Goal: Information Seeking & Learning: Stay updated

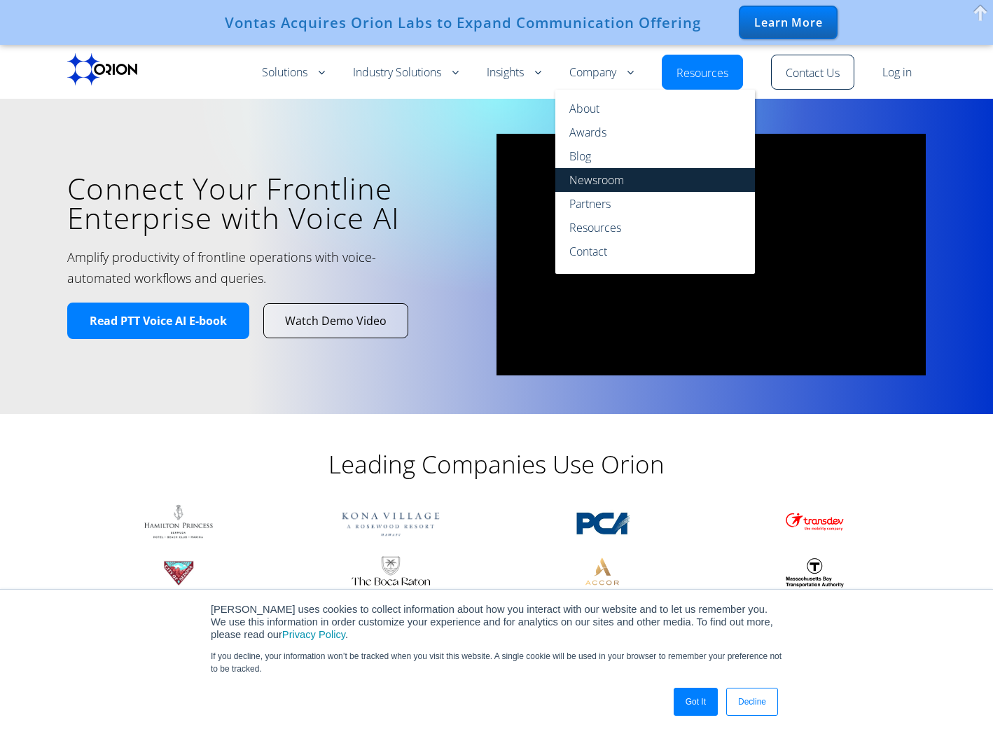
click at [577, 182] on link "Newsroom" at bounding box center [655, 180] width 200 height 24
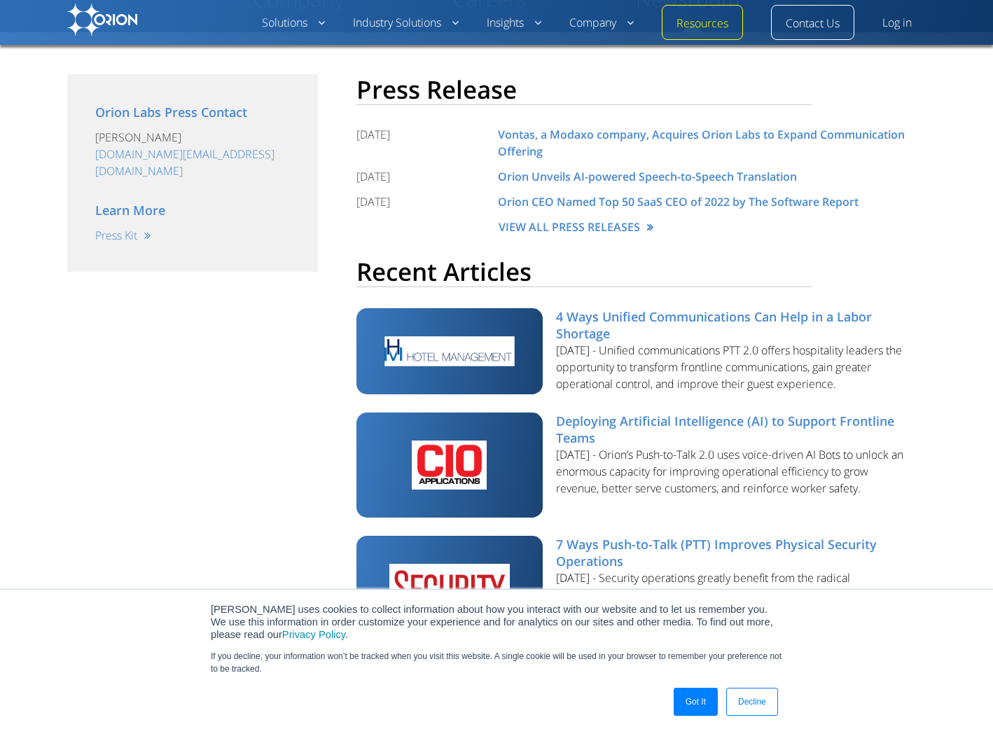
scroll to position [259, 0]
click at [593, 321] on link "4 Ways Unified Communications Can Help in a Labor Shortage" at bounding box center [714, 324] width 316 height 34
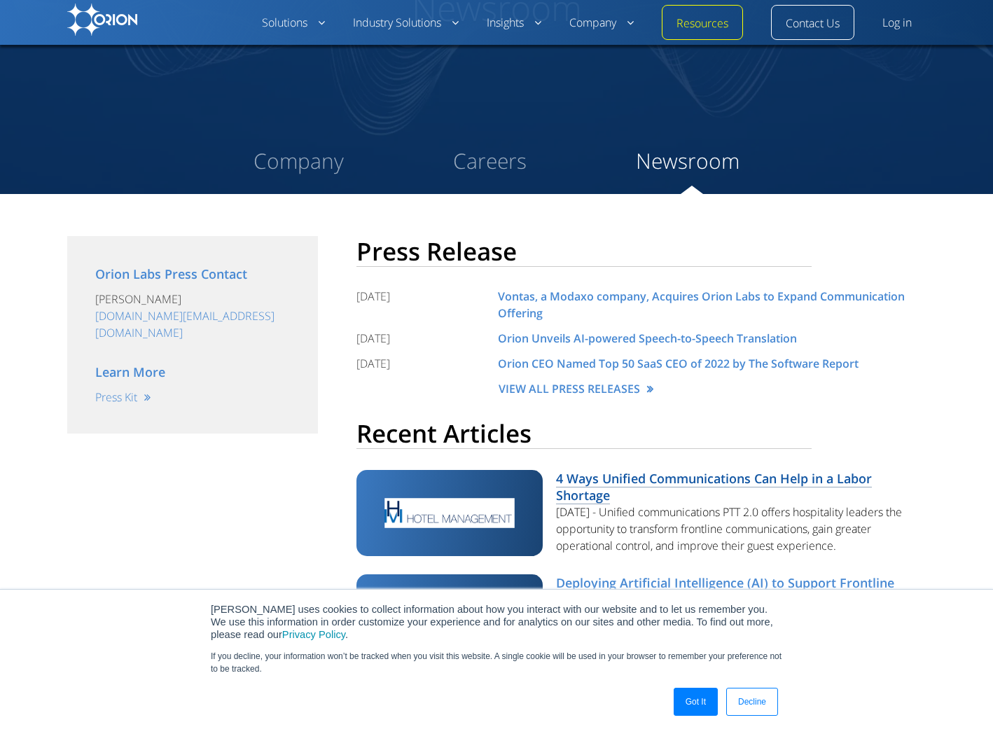
scroll to position [85, 0]
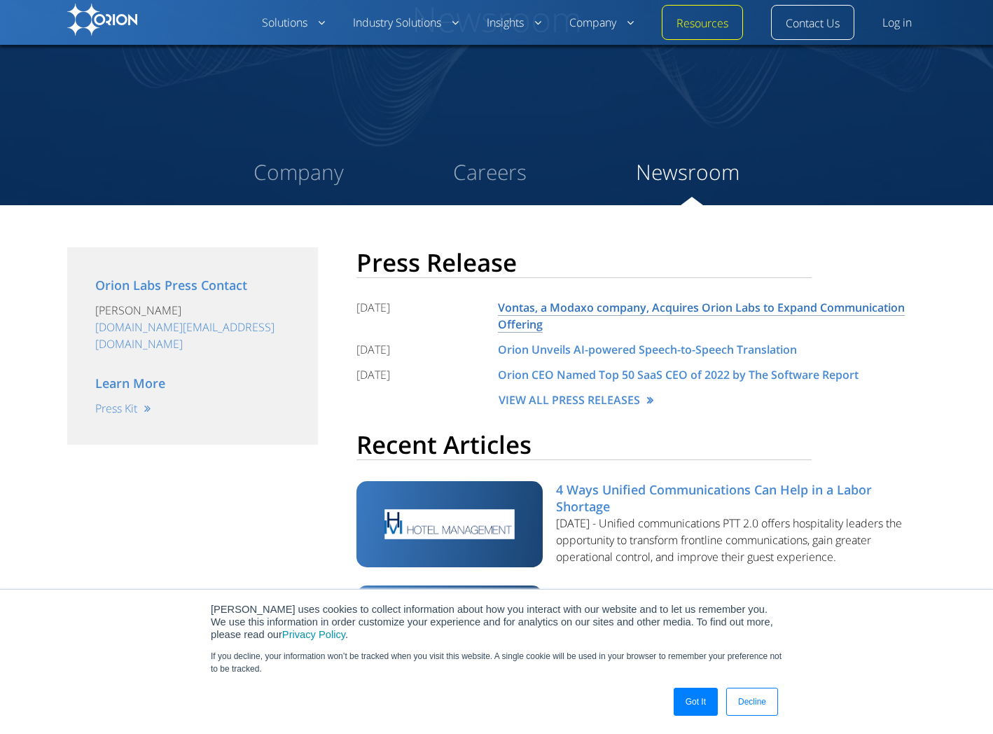
click at [535, 310] on link "Vontas, a Modaxo company, Acquires Orion Labs to Expand Communication Offering" at bounding box center [701, 316] width 407 height 33
drag, startPoint x: 382, startPoint y: 267, endPoint x: 515, endPoint y: 265, distance: 133.1
click at [515, 265] on h2 "Press Release" at bounding box center [585, 262] width 456 height 31
drag, startPoint x: 395, startPoint y: 448, endPoint x: 512, endPoint y: 448, distance: 117.0
click at [512, 448] on h2 "Recent Articles" at bounding box center [585, 444] width 456 height 31
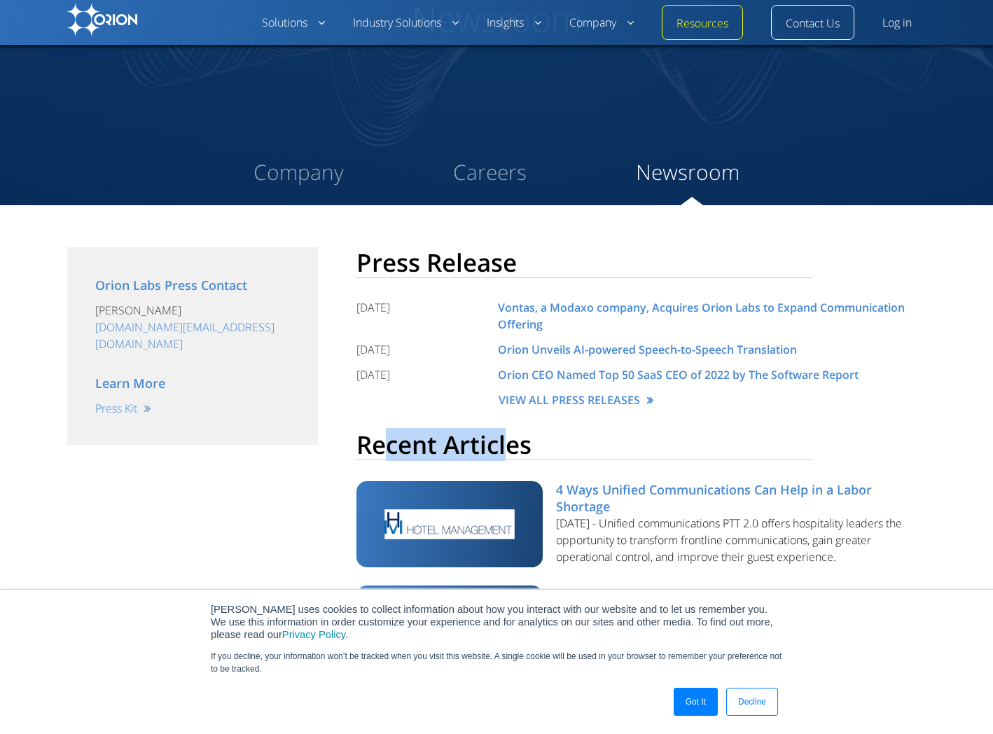
drag, startPoint x: 399, startPoint y: 450, endPoint x: 366, endPoint y: 448, distance: 33.0
click at [398, 450] on h2 "Recent Articles" at bounding box center [585, 444] width 456 height 31
drag, startPoint x: 390, startPoint y: 448, endPoint x: 532, endPoint y: 448, distance: 142.2
click at [532, 448] on h2 "Recent Articles" at bounding box center [585, 444] width 456 height 31
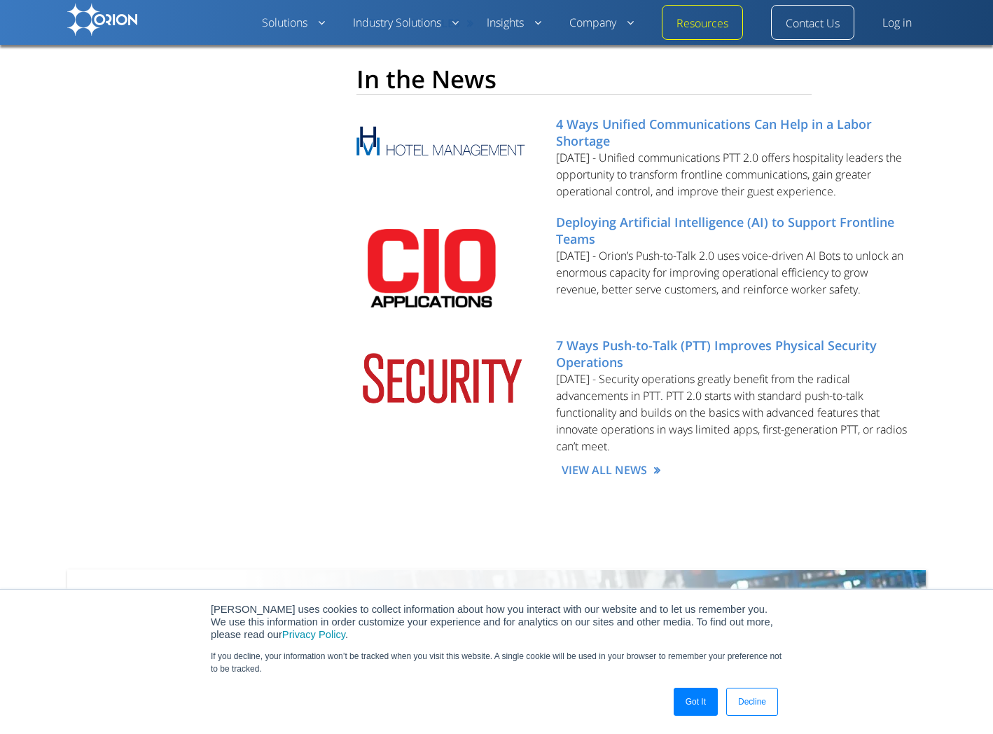
scroll to position [941, 0]
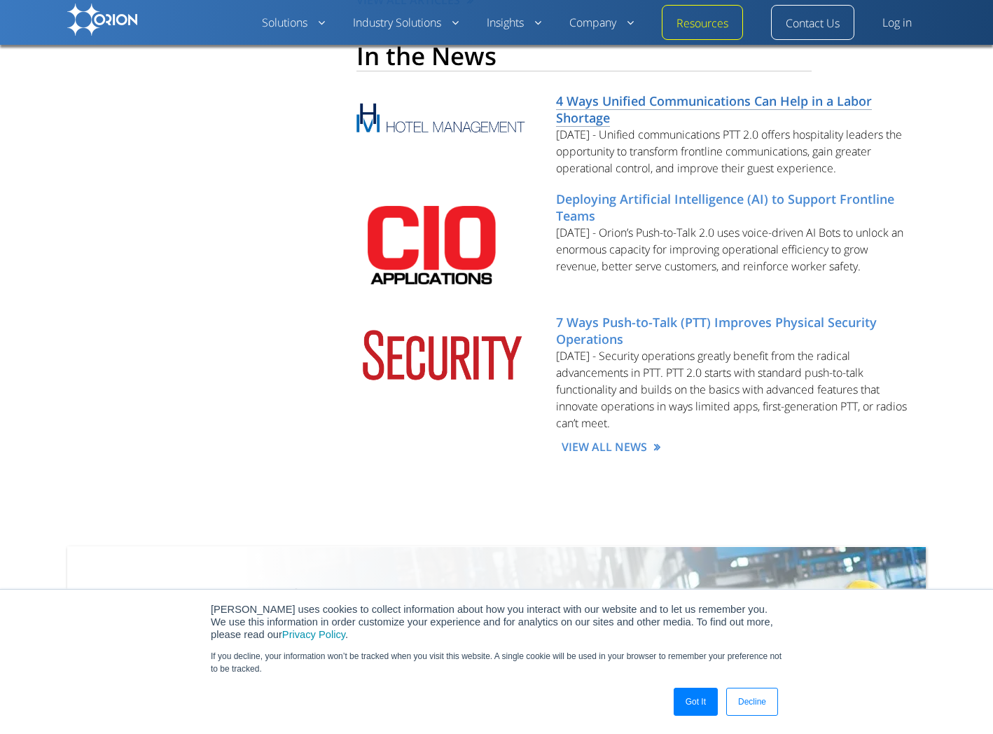
click at [623, 106] on link "4 Ways Unified Communications Can Help in a Labor Shortage" at bounding box center [714, 109] width 316 height 34
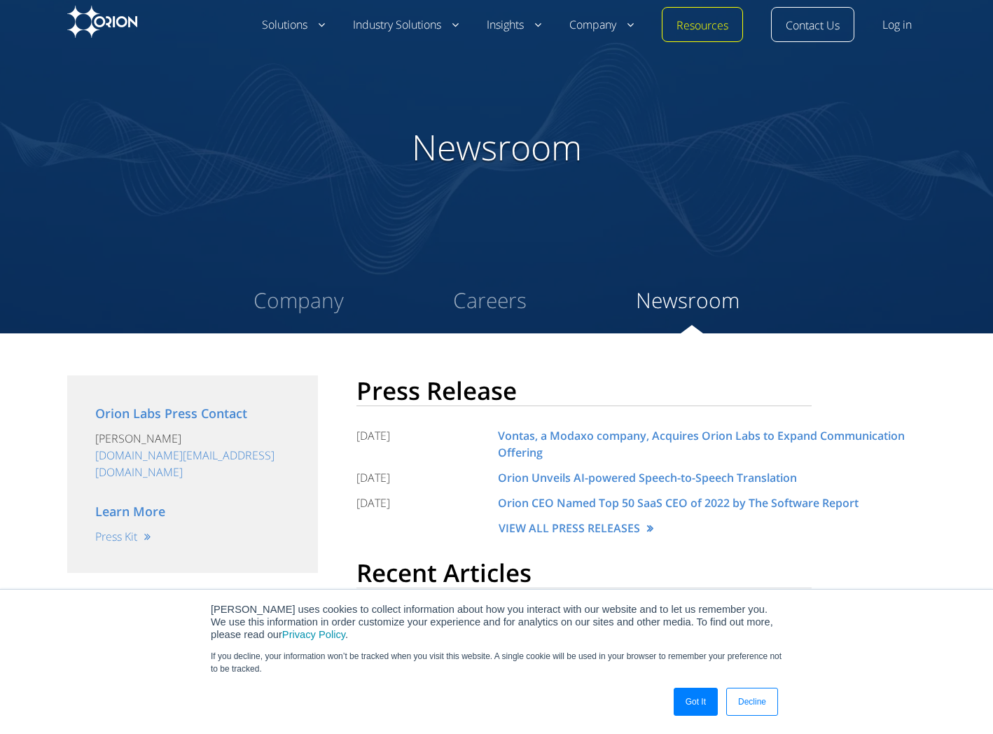
scroll to position [0, 0]
